Goal: Task Accomplishment & Management: Manage account settings

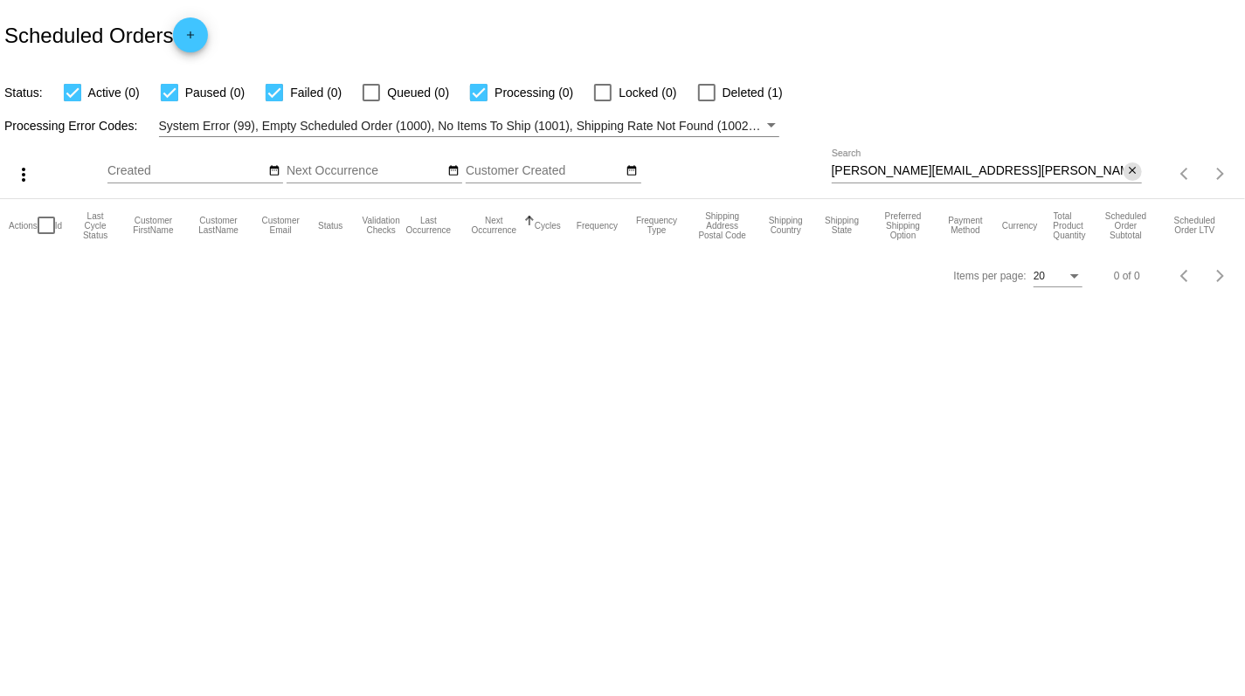
click at [1127, 168] on mat-icon "close" at bounding box center [1132, 171] width 12 height 14
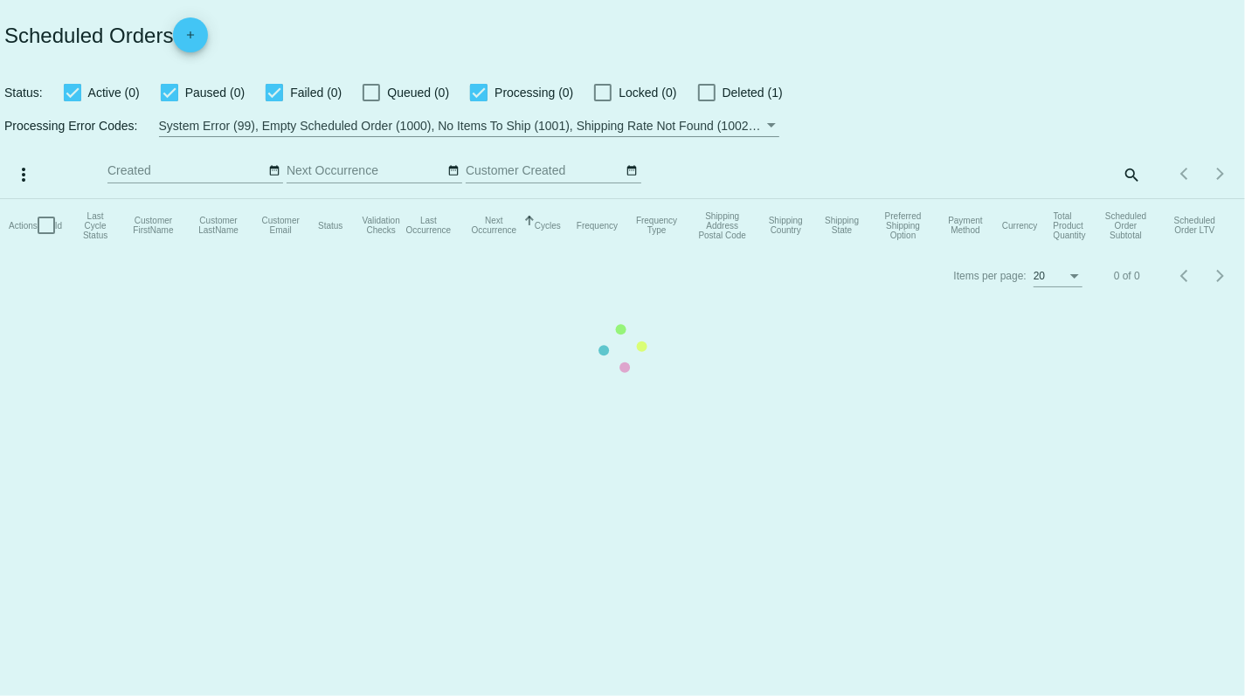
click at [1137, 199] on mat-table "Actions Id Last Cycle Status Customer FirstName Customer LastName Customer Emai…" at bounding box center [622, 225] width 1245 height 52
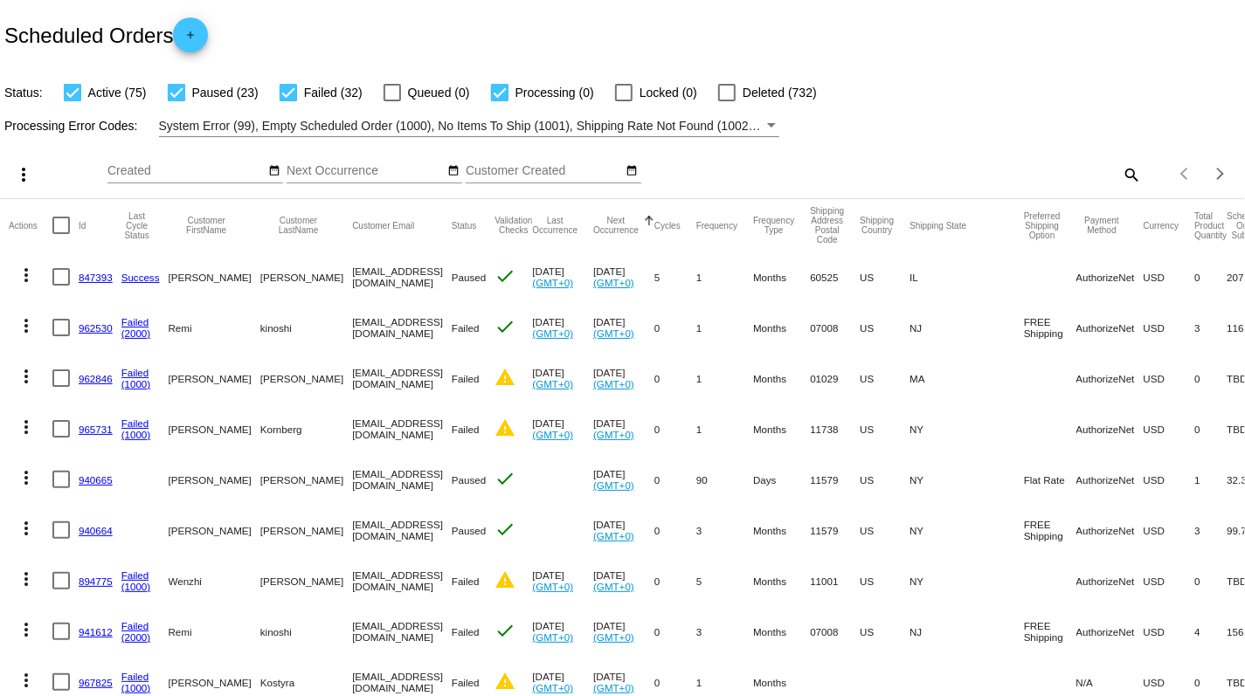
click at [1127, 178] on mat-icon "search" at bounding box center [1131, 174] width 21 height 27
click at [1069, 169] on input "Search" at bounding box center [986, 171] width 310 height 14
paste input "prpumpkin@icloud.com"
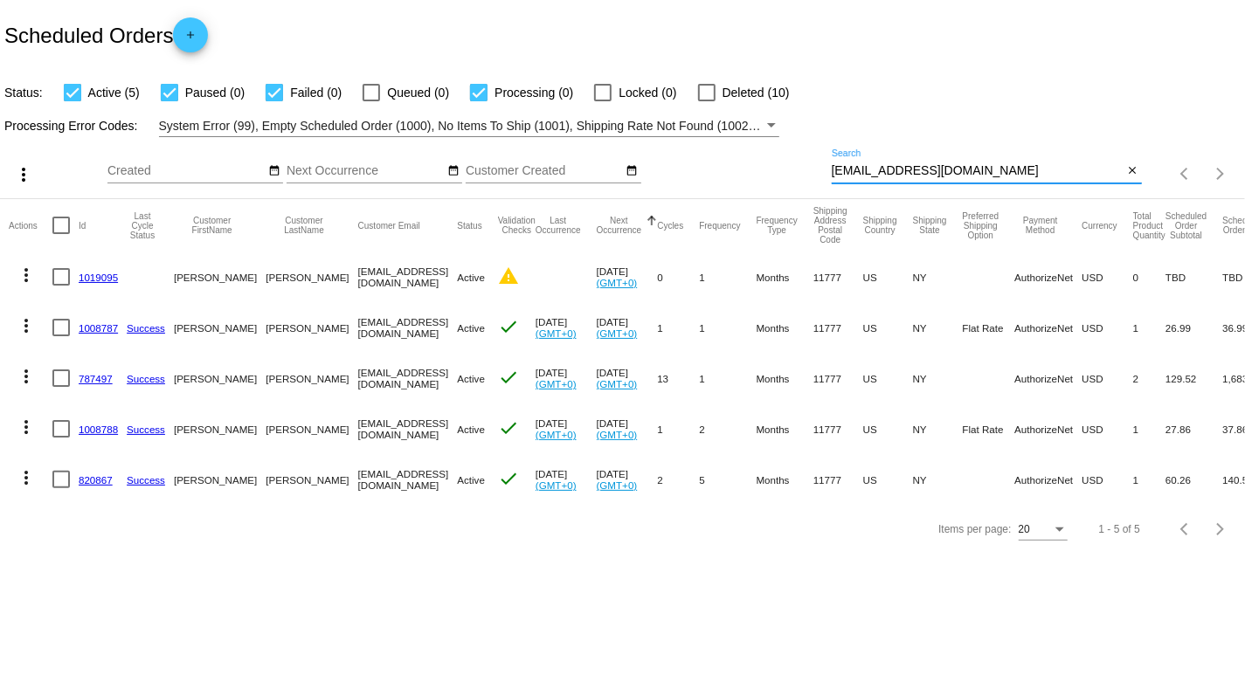
type input "prpumpkin@icloud.com"
click at [25, 279] on mat-icon "more_vert" at bounding box center [26, 275] width 21 height 21
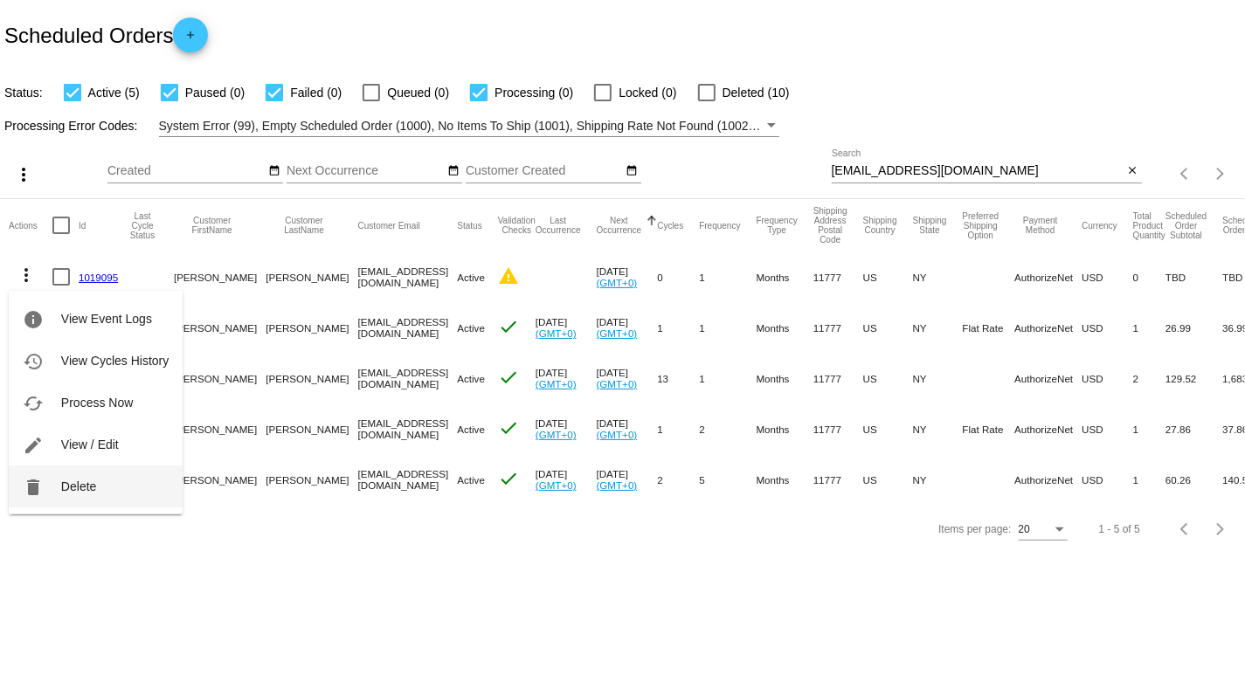
click at [102, 487] on button "delete Delete" at bounding box center [96, 487] width 174 height 42
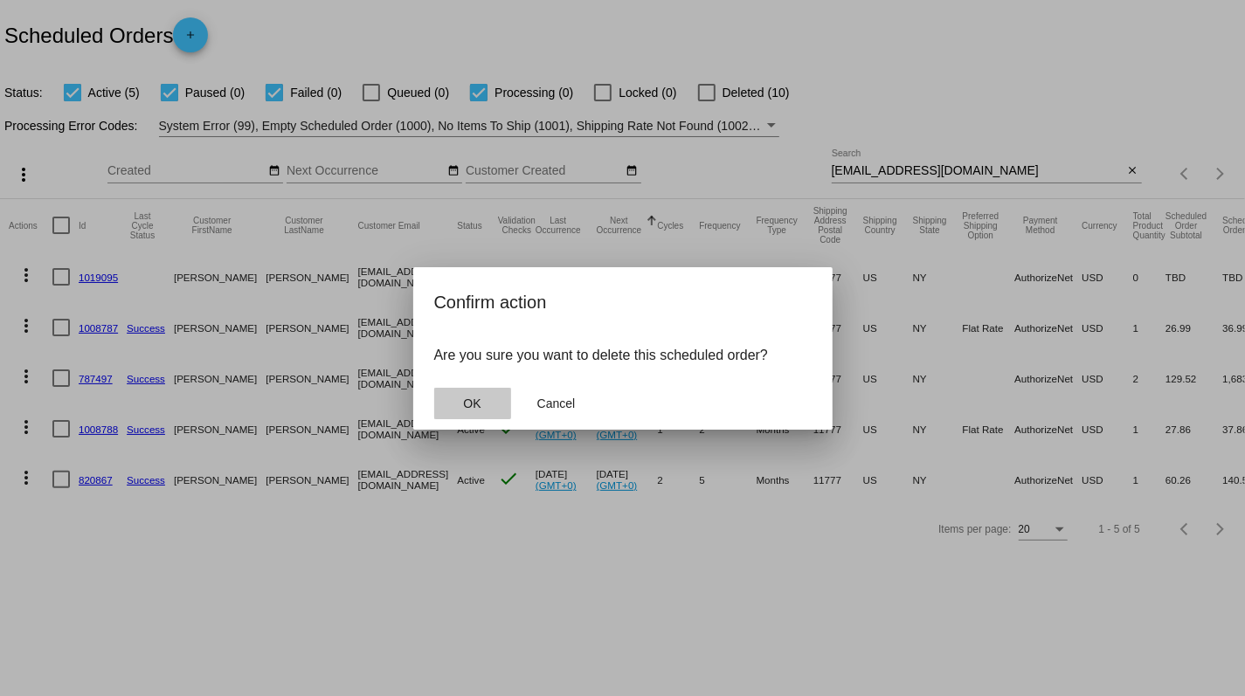
click at [472, 400] on span "OK" at bounding box center [471, 404] width 17 height 14
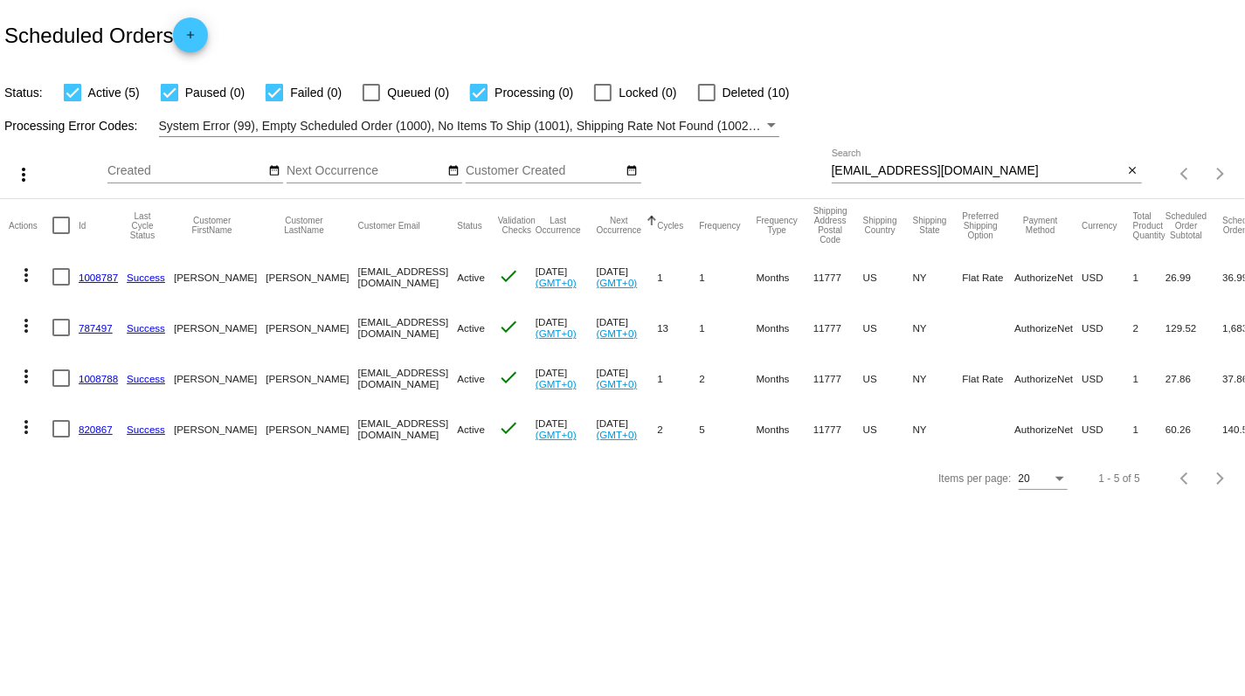
click at [98, 278] on link "1008787" at bounding box center [98, 277] width 39 height 11
click at [94, 278] on link "1008787" at bounding box center [98, 277] width 39 height 11
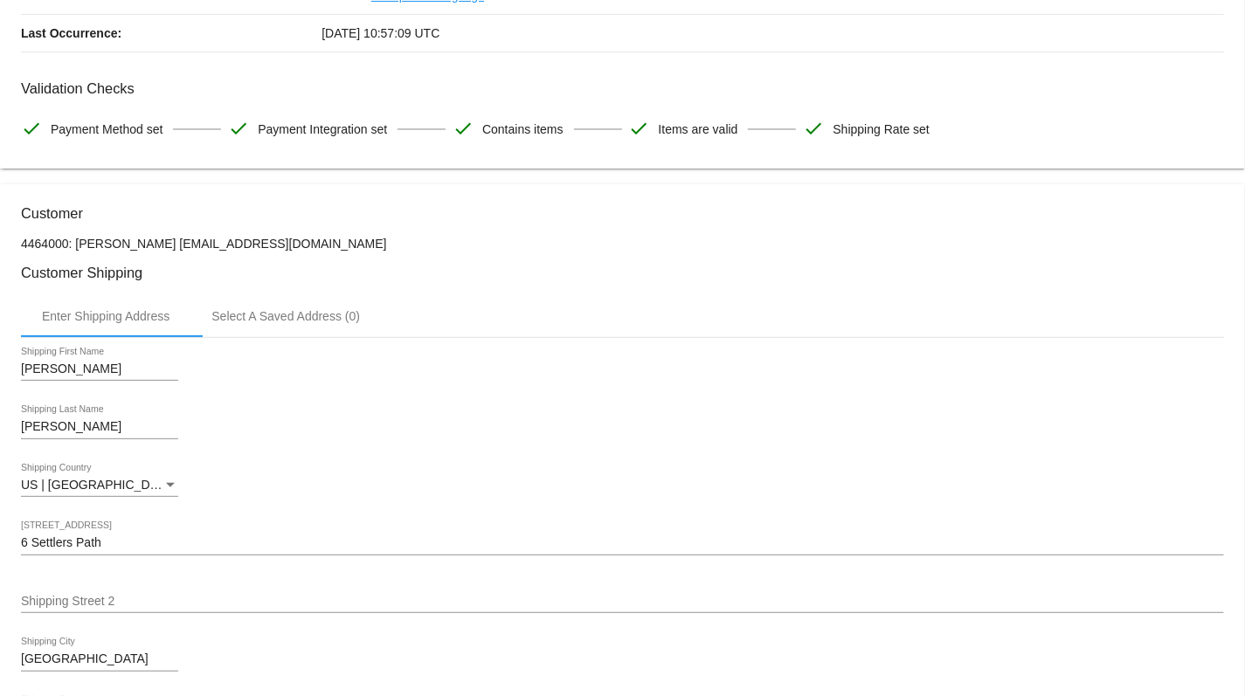
scroll to position [753, 0]
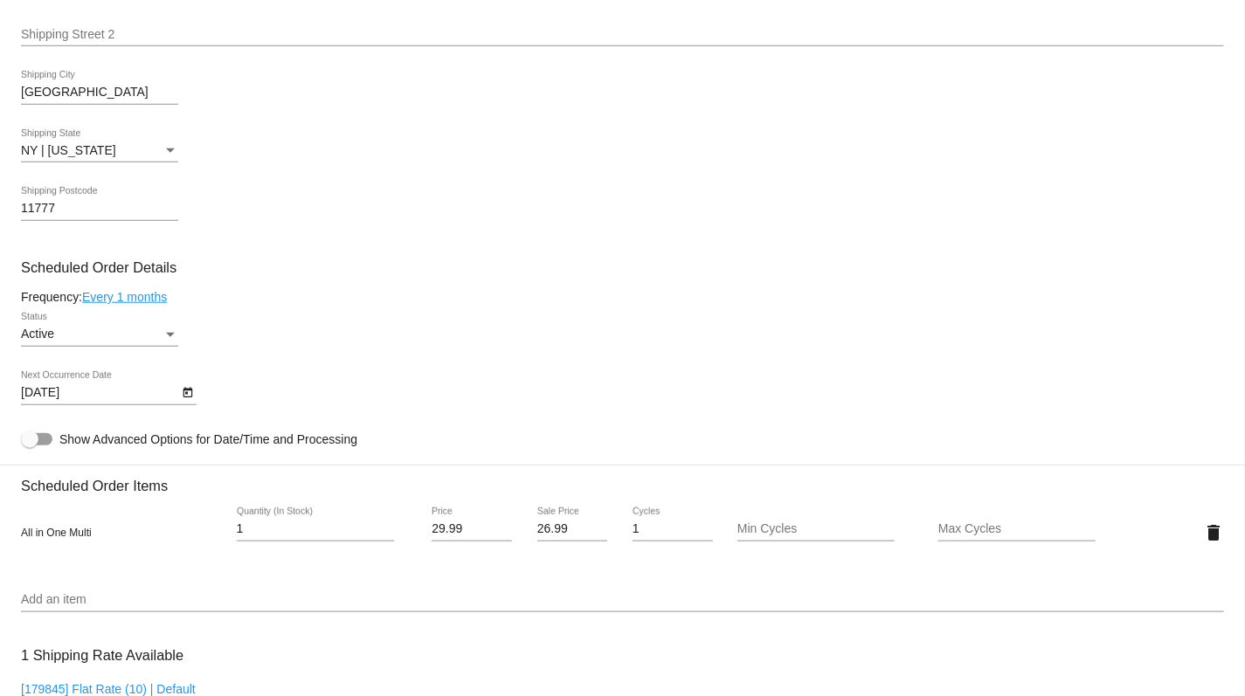
click at [77, 607] on input "Add an item" at bounding box center [622, 600] width 1203 height 14
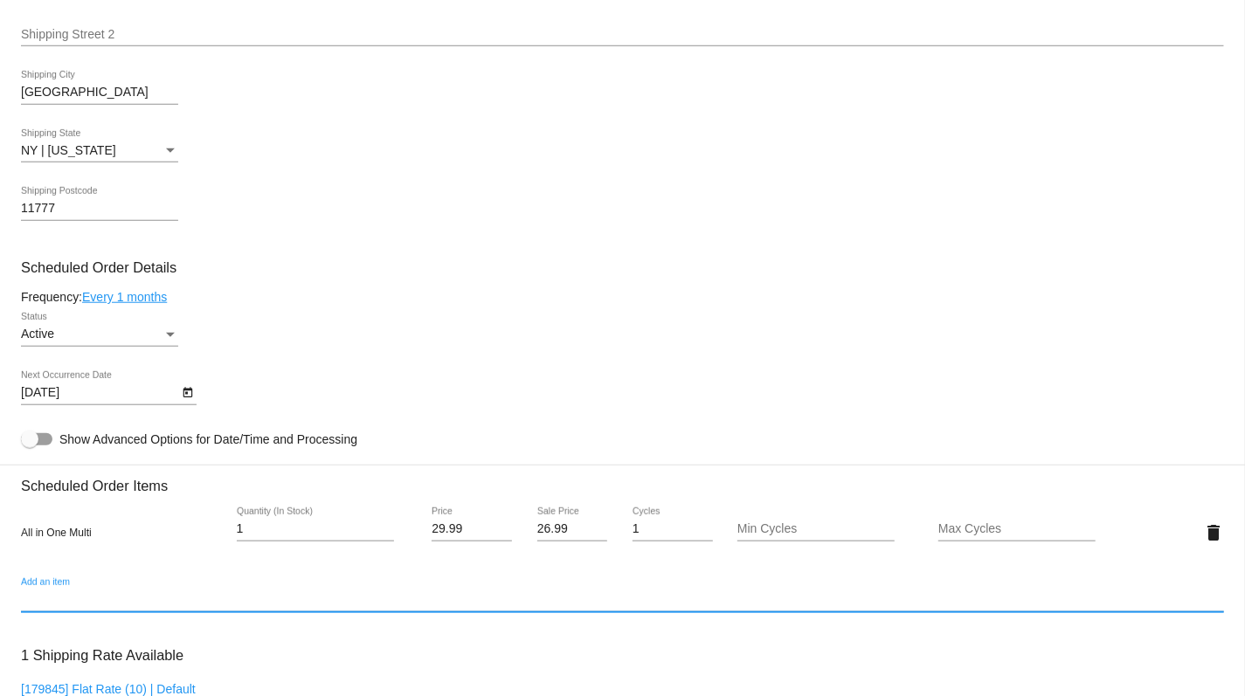
paste input "Systemic"
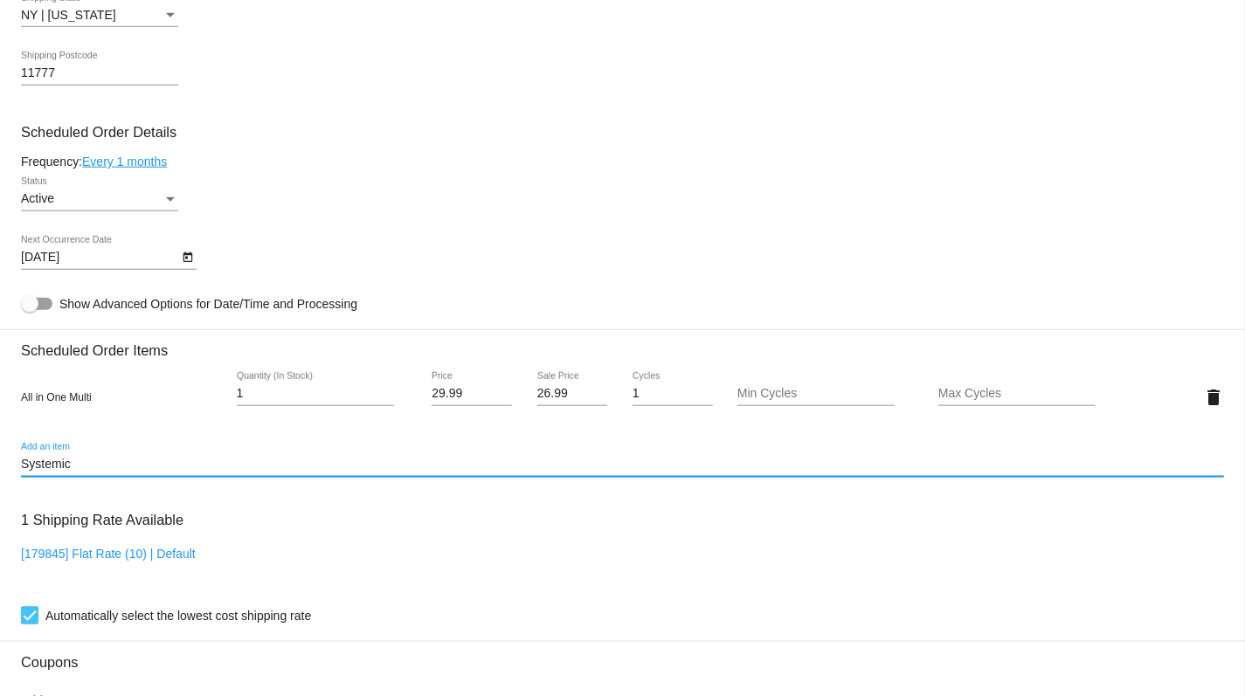
scroll to position [868, 0]
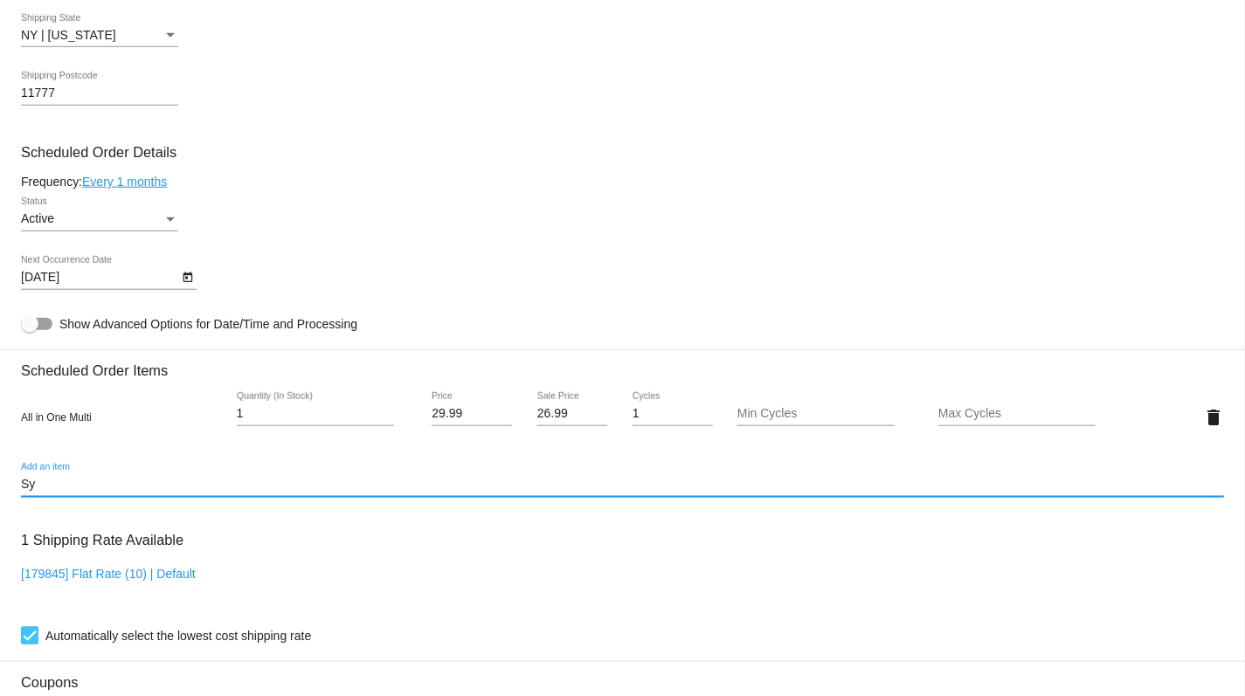
type input "S"
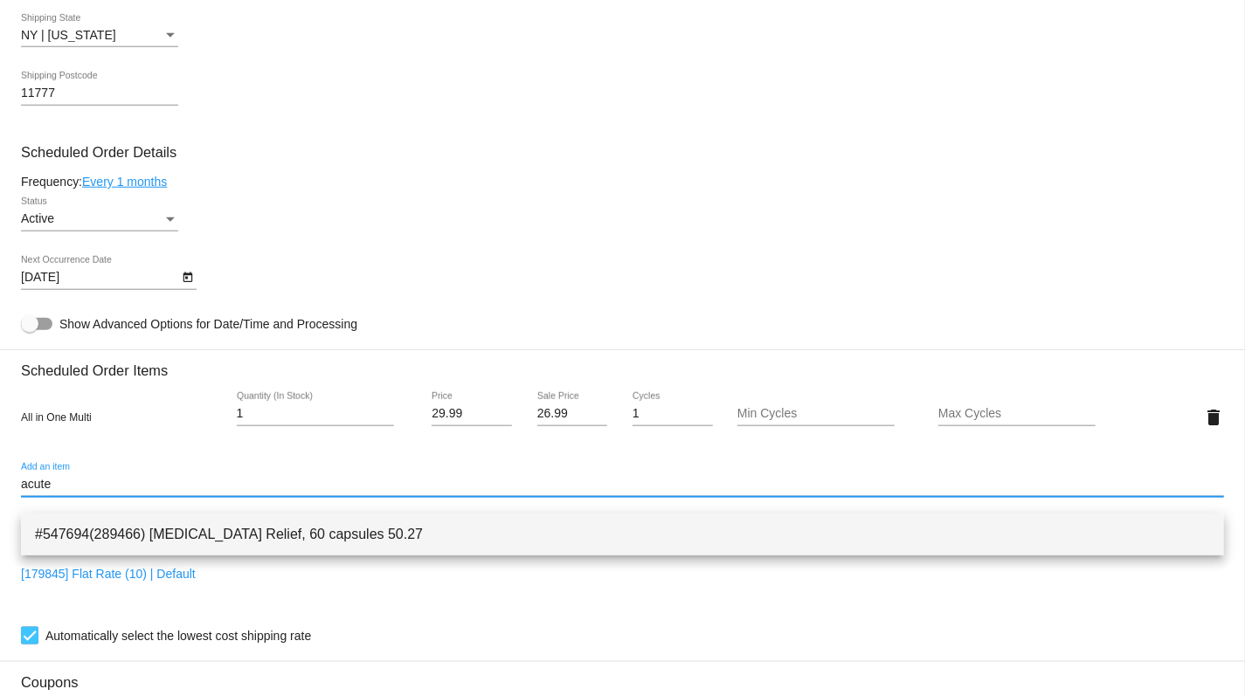
type input "acute"
click at [145, 528] on span "#547694(289466) [MEDICAL_DATA] Relief, 60 capsules 50.27" at bounding box center [622, 535] width 1175 height 42
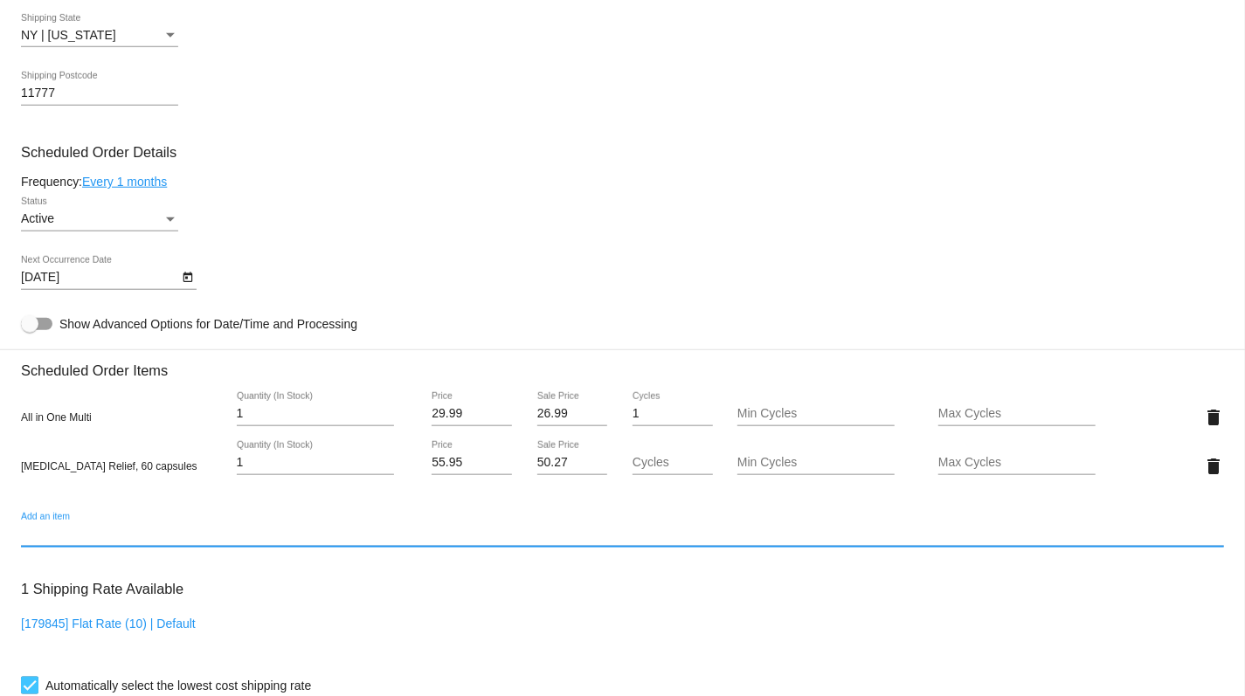
click at [114, 542] on input "Add an item" at bounding box center [622, 535] width 1203 height 14
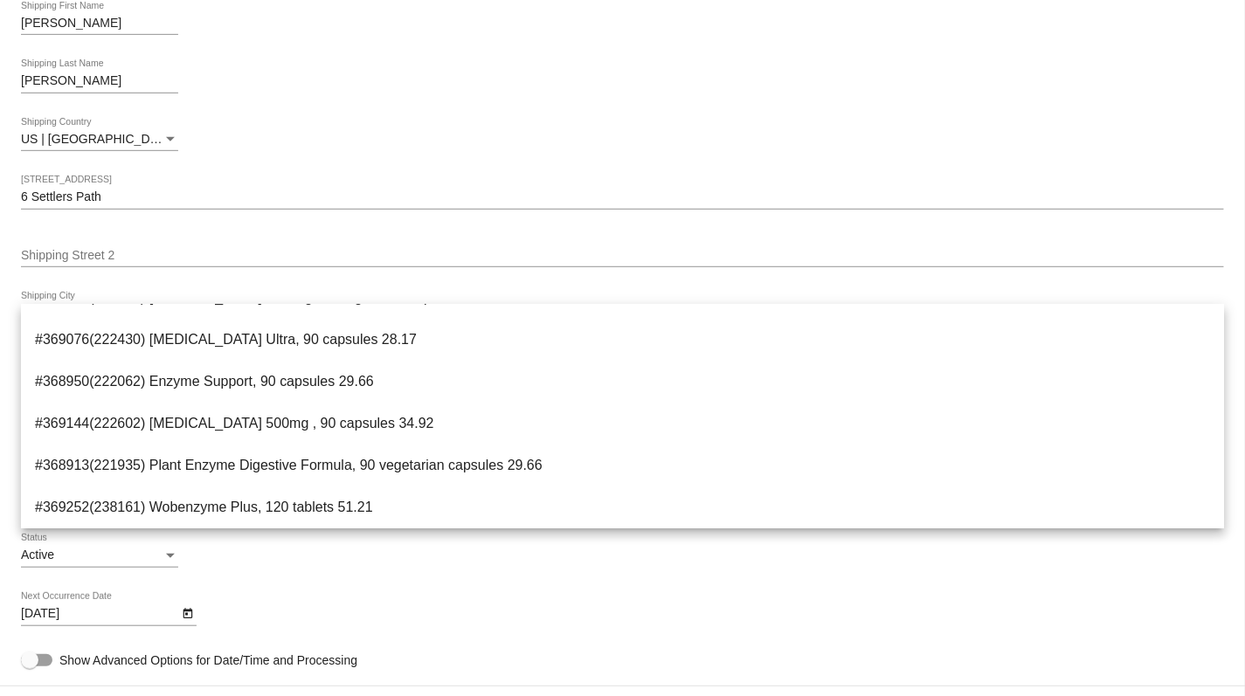
scroll to position [28, 0]
type input "enzyme"
click at [356, 642] on div "10/11/2025 Next Occurrence Date" at bounding box center [622, 617] width 1203 height 50
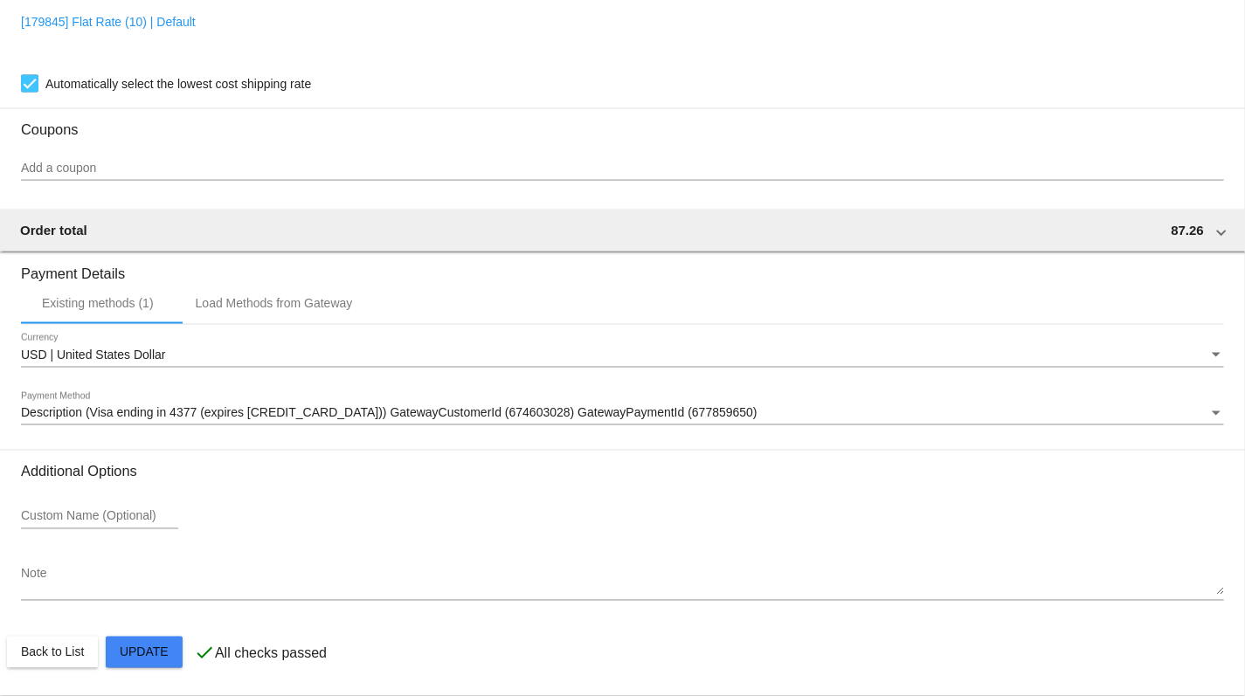
scroll to position [1489, 0]
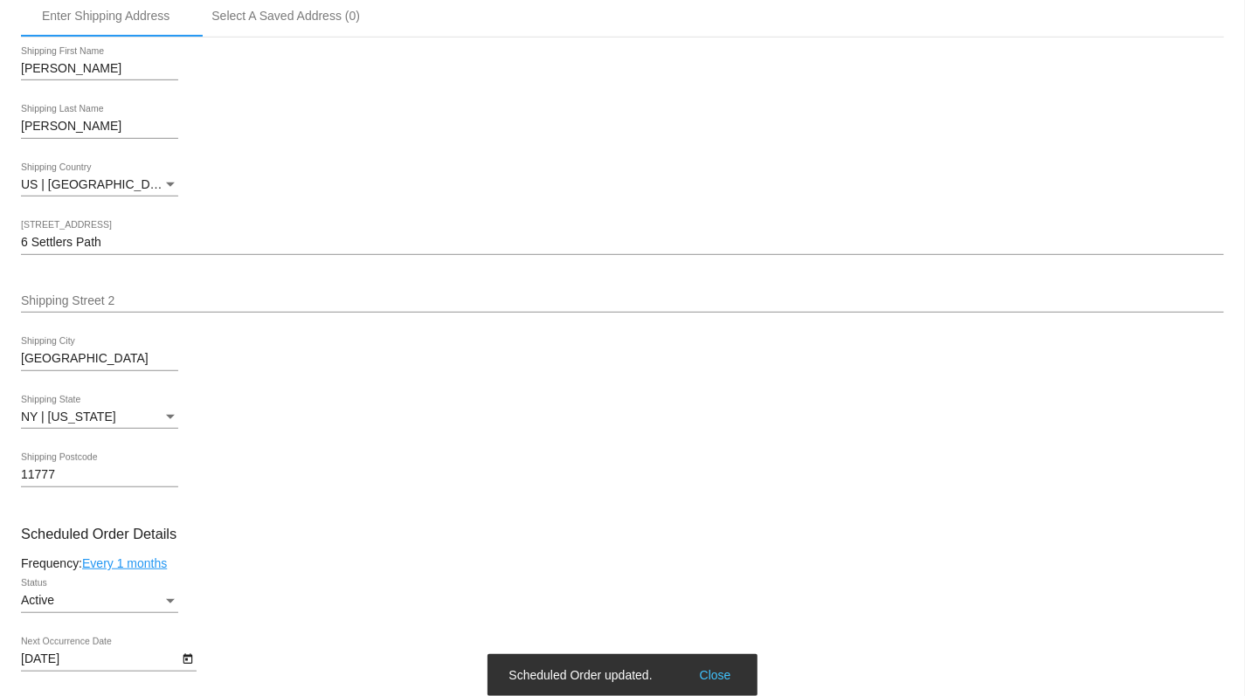
scroll to position [468, 0]
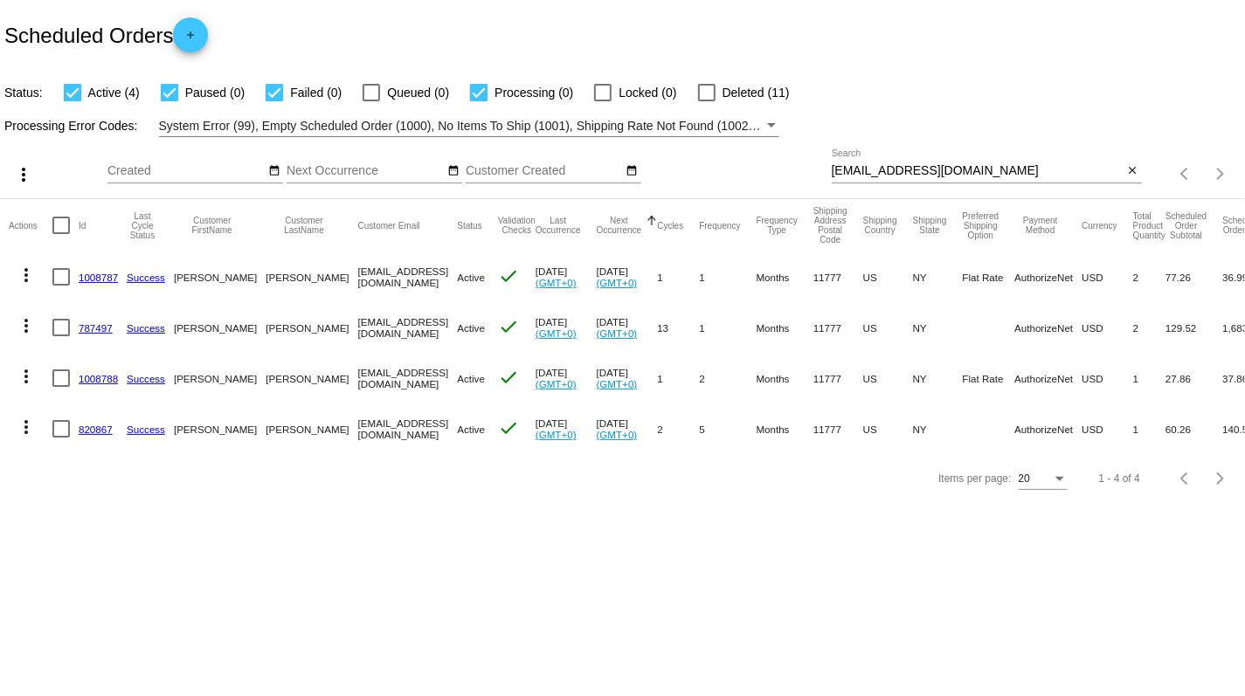
click at [96, 277] on link "1008787" at bounding box center [98, 277] width 39 height 11
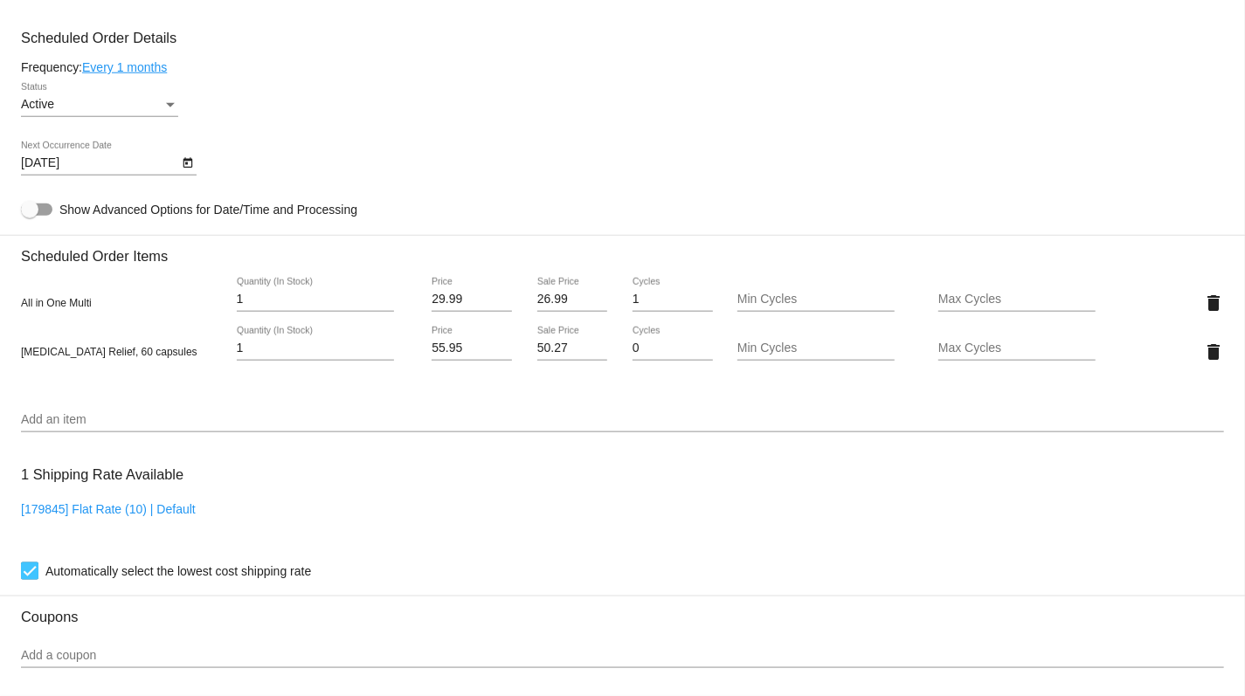
scroll to position [1008, 0]
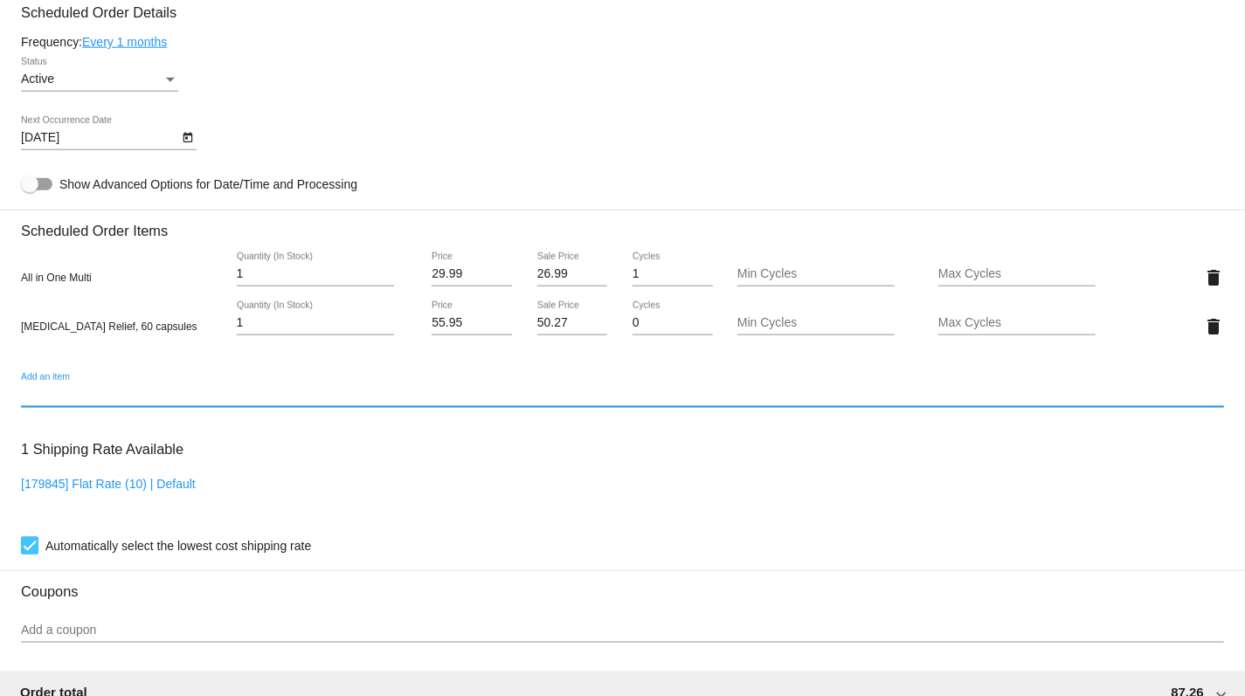
click at [92, 402] on input "Add an item" at bounding box center [622, 395] width 1203 height 14
paste input "Systemic"
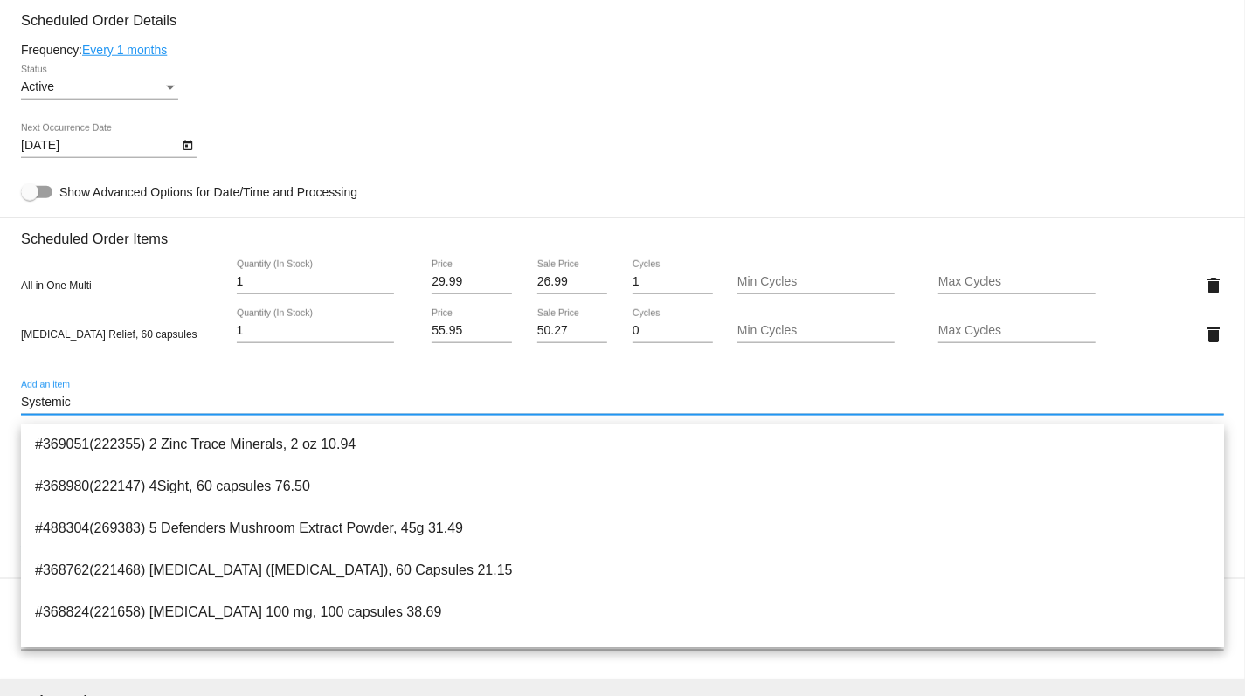
scroll to position [999, 0]
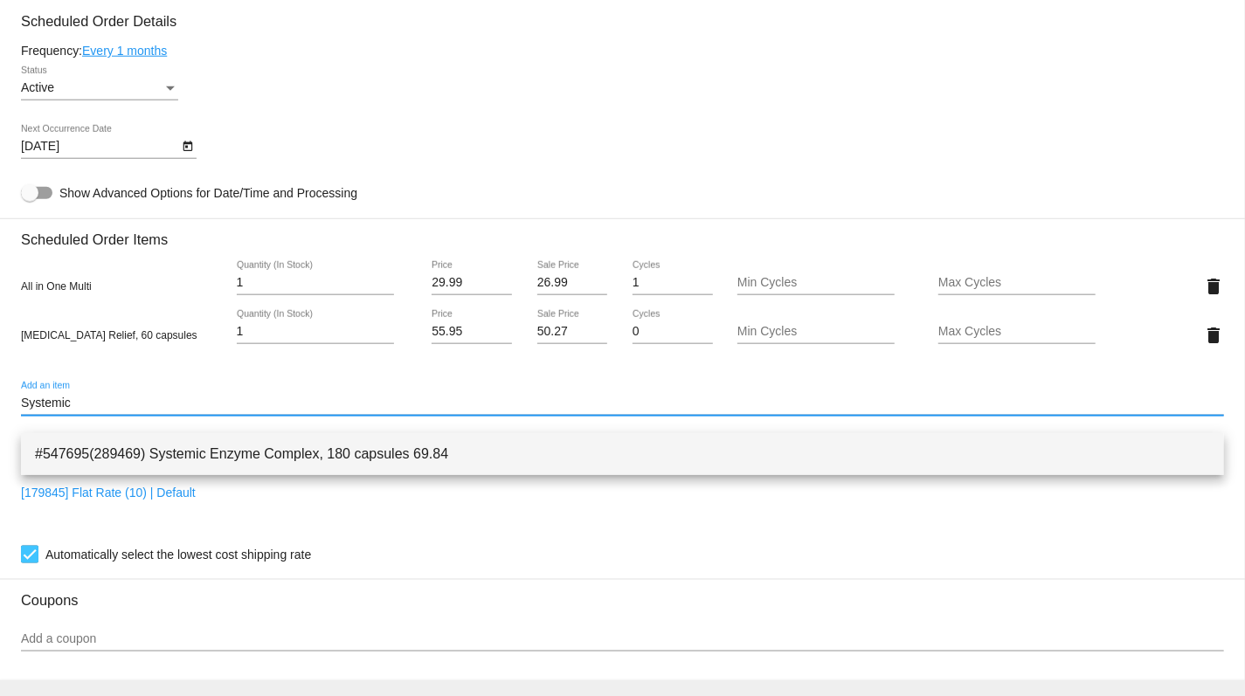
type input "Systemic"
click at [187, 454] on span "#547695(289469) Systemic Enzyme Complex, 180 capsules 69.84" at bounding box center [622, 454] width 1175 height 42
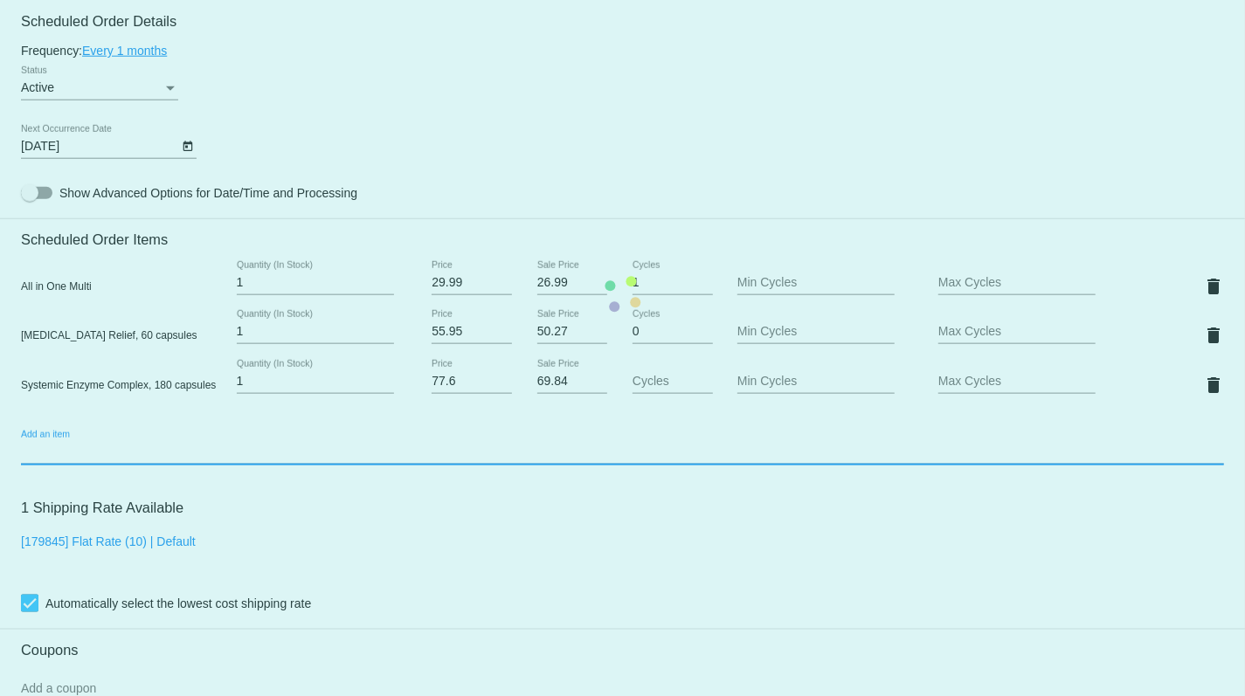
scroll to position [1000, 0]
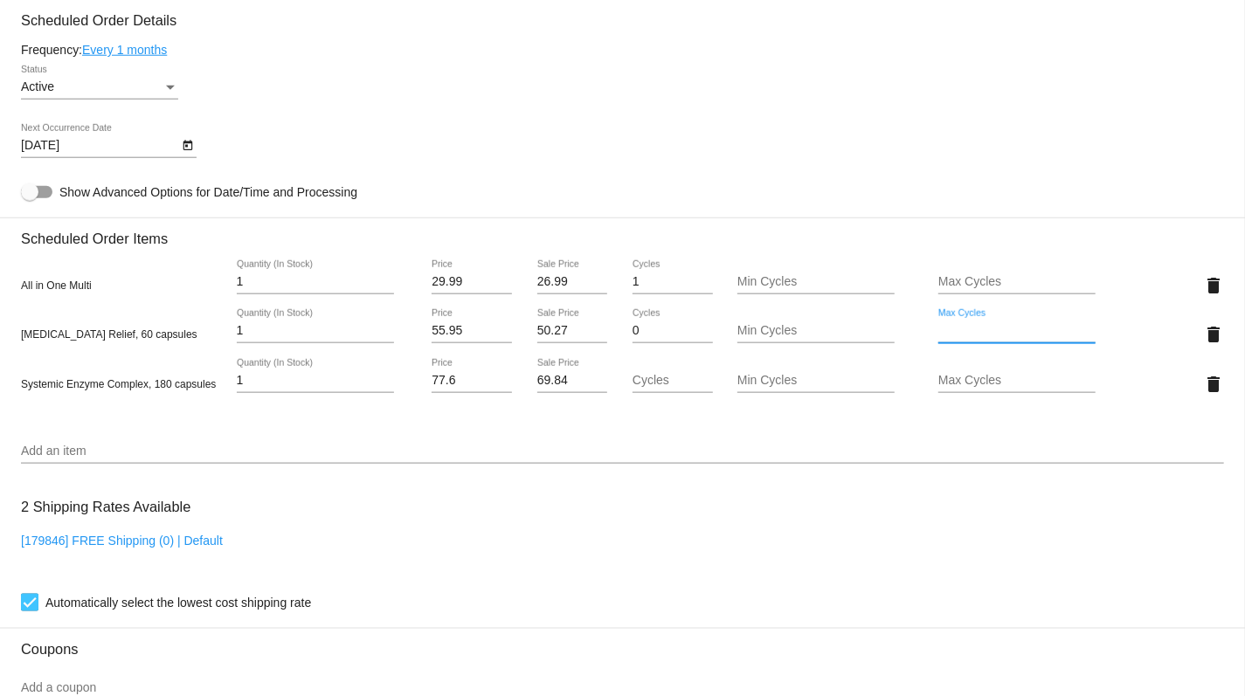
click at [1011, 338] on input "Max Cycles" at bounding box center [1016, 331] width 157 height 14
type input "1"
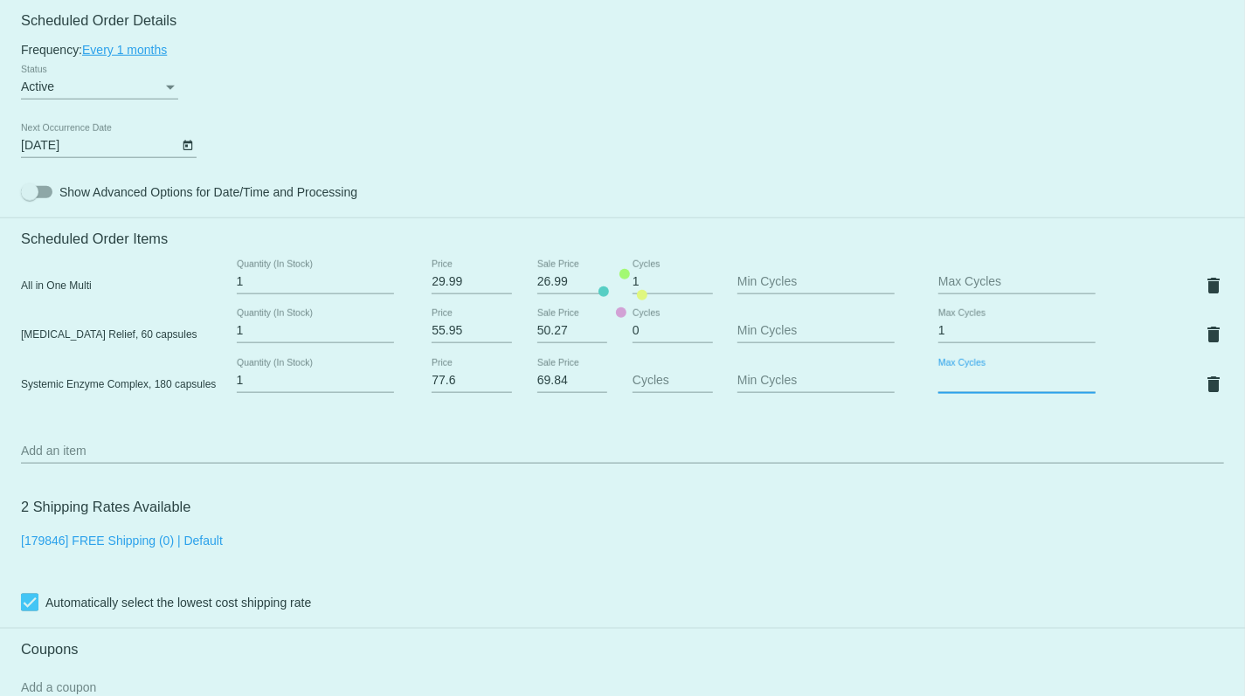
click at [997, 393] on mat-card "Customer 4464000: [PERSON_NAME] [EMAIL_ADDRESS][DOMAIN_NAME] Customer Shipping …" at bounding box center [622, 293] width 1245 height 1846
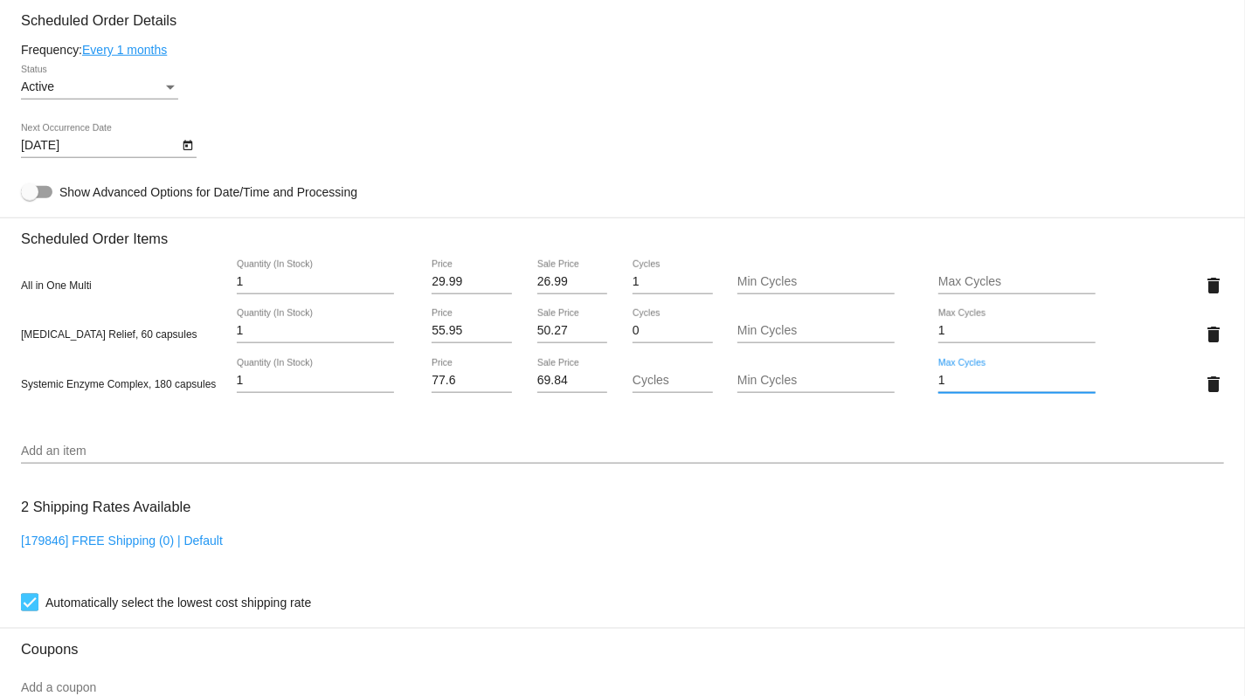
type input "1"
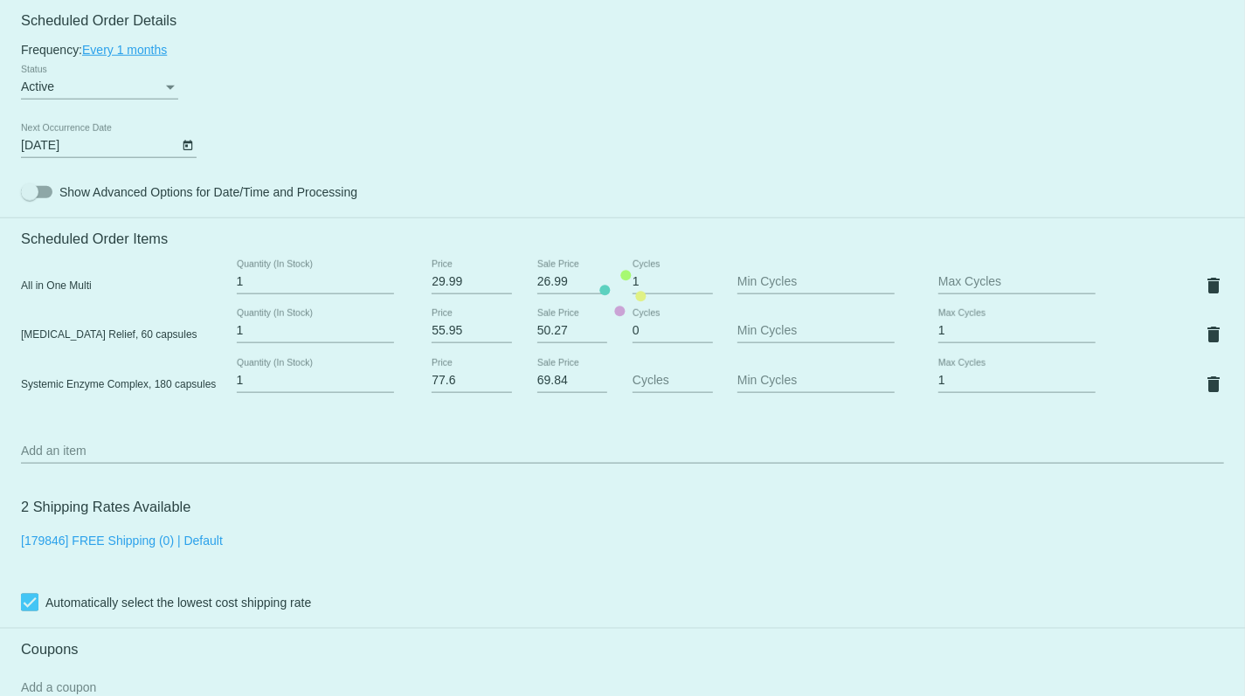
click at [947, 451] on mat-card "Customer 4464000: [PERSON_NAME] [EMAIL_ADDRESS][DOMAIN_NAME] Customer Shipping …" at bounding box center [622, 293] width 1245 height 1846
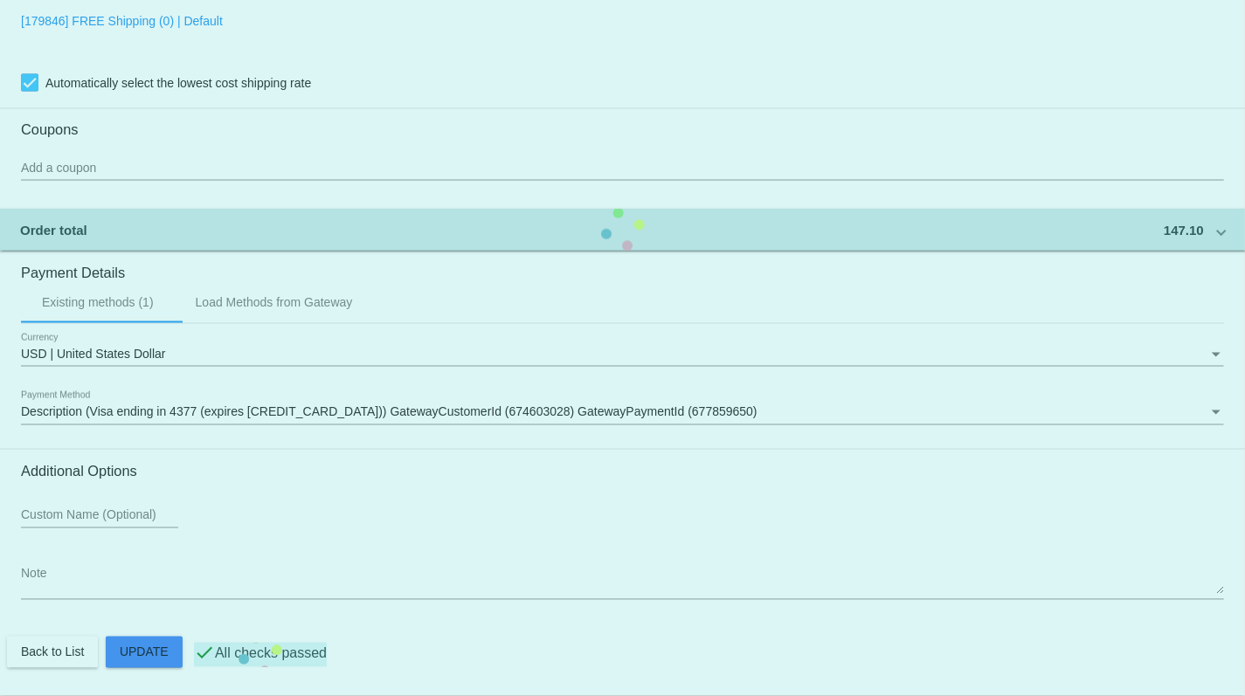
scroll to position [1539, 0]
